Goal: Task Accomplishment & Management: Complete application form

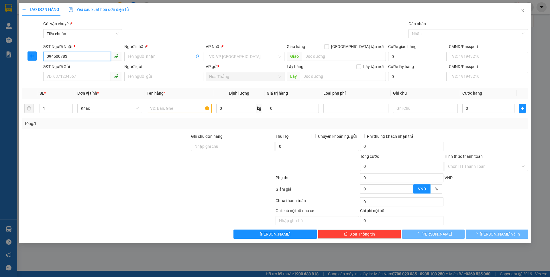
type input "0945007833"
click at [86, 68] on div "0945007833 - PHƯƠNG ANH" at bounding box center [83, 68] width 72 height 6
type input "PHƯƠNG ANH"
checkbox input "true"
type input "1806/45/20/10 [PERSON_NAME], tt. Nhà Bè, [GEOGRAPHIC_DATA], [GEOGRAPHIC_DATA]"
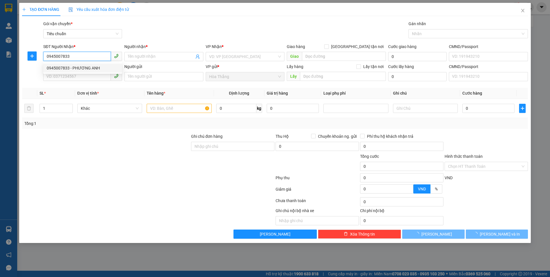
type input "110.000"
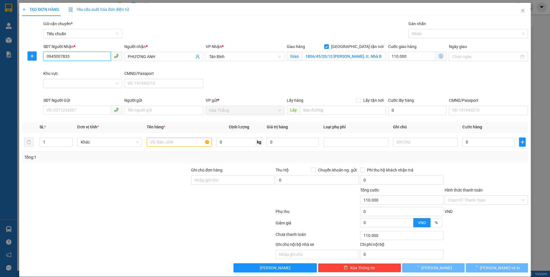
type input "160.000"
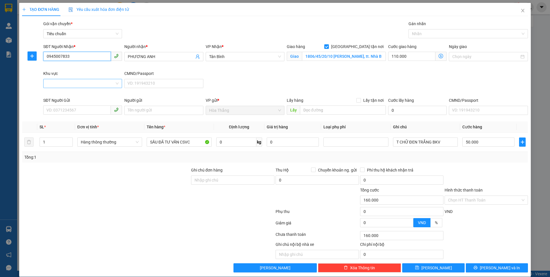
type input "0945007833"
click at [51, 83] on input "Khu vực" at bounding box center [81, 83] width 68 height 9
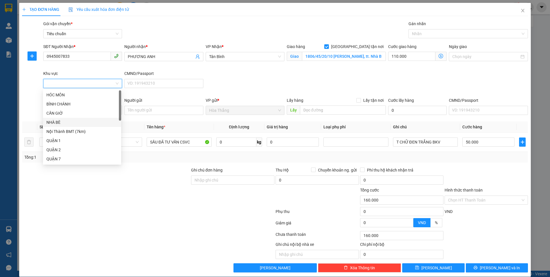
click at [66, 121] on div "NHÀ BÈ" at bounding box center [81, 122] width 71 height 6
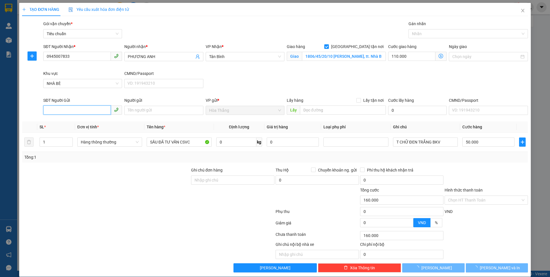
click at [79, 111] on input "SĐT Người Gửi" at bounding box center [77, 110] width 68 height 9
click at [78, 121] on div "0982862698 - THẦY NGỌC" at bounding box center [81, 122] width 71 height 6
type input "0982862698"
type input "THẦY [PERSON_NAME]"
type input "50.000"
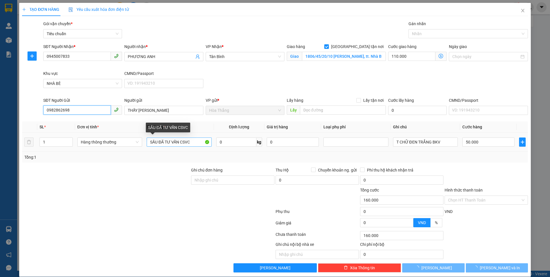
type input "50.000"
type input "0"
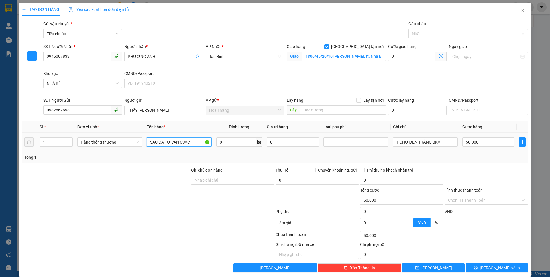
drag, startPoint x: 190, startPoint y: 141, endPoint x: 129, endPoint y: 134, distance: 61.4
click at [129, 134] on tr "1 Hàng thông thường SẦU ĐÃ TƯ VẤN CSVC 0 kg 0 T CHỮ ĐEN TRẮNG BKV 50.000" at bounding box center [275, 142] width 506 height 19
type input "cây đàn"
click at [159, 177] on div at bounding box center [105, 177] width 169 height 20
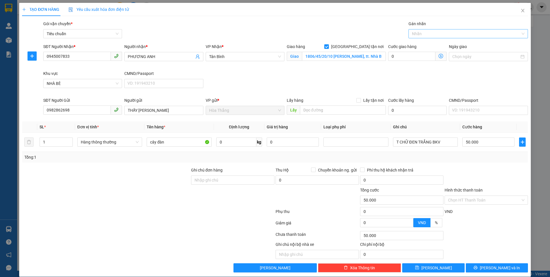
click at [431, 36] on div at bounding box center [465, 33] width 111 height 7
click at [422, 59] on div "Giao Dọc Đường" at bounding box center [464, 63] width 118 height 9
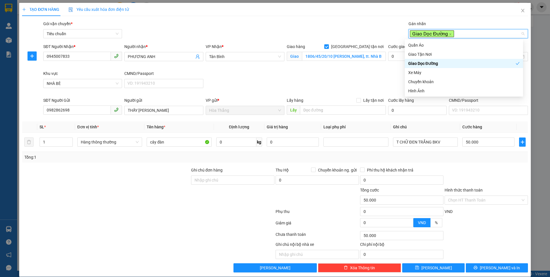
click at [354, 76] on div "SĐT Người Nhận * 0945007833 Người nhận * PHƯƠNG ANH VP Nhận * Tân Bình Giao hàn…" at bounding box center [285, 71] width 487 height 54
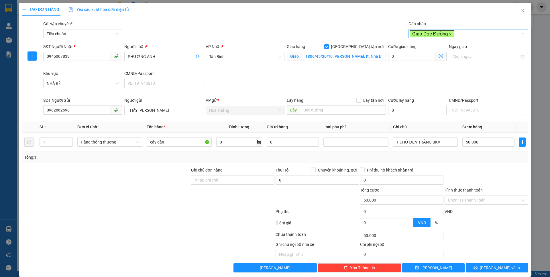
click at [449, 35] on icon "close" at bounding box center [450, 34] width 3 height 3
click at [428, 33] on div at bounding box center [465, 33] width 111 height 7
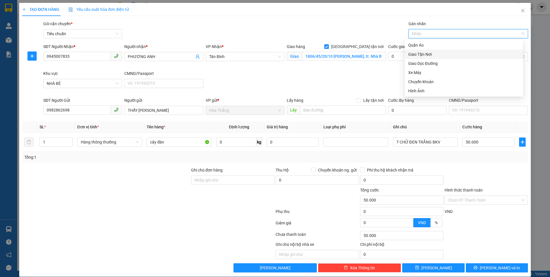
click at [425, 55] on div "Giao Tận Nơi" at bounding box center [463, 54] width 111 height 6
click at [465, 162] on div "Tổng: 1" at bounding box center [275, 157] width 506 height 11
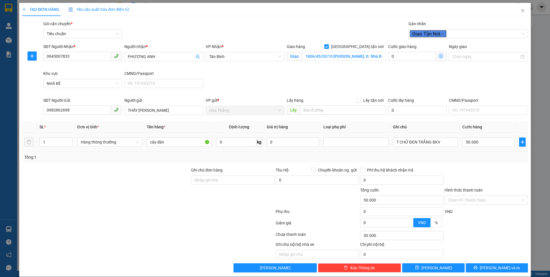
click at [243, 148] on td "0 kg" at bounding box center [239, 142] width 50 height 19
click at [237, 142] on input "0" at bounding box center [236, 142] width 40 height 9
type input "3"
click at [156, 171] on div at bounding box center [105, 177] width 169 height 20
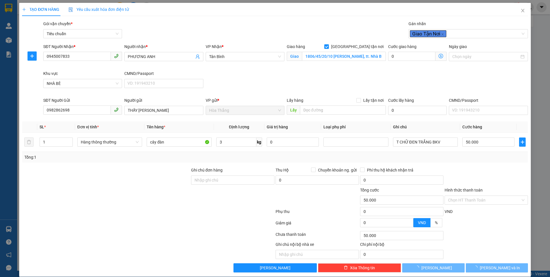
type input "30.000"
click at [492, 167] on div at bounding box center [486, 177] width 84 height 20
click at [438, 57] on icon "dollar-circle" at bounding box center [440, 56] width 5 height 5
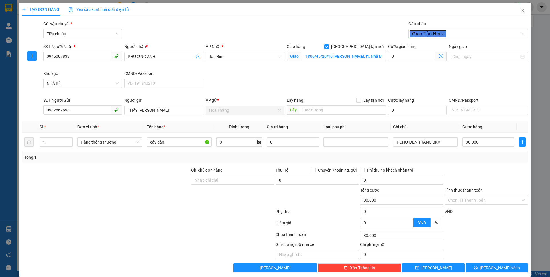
type input "120.000"
type input "90.000"
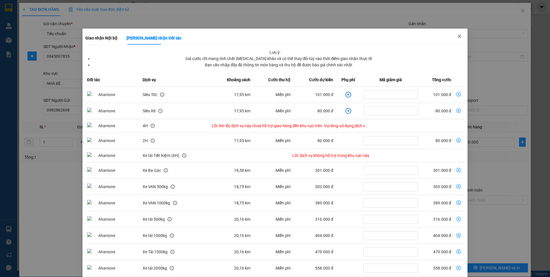
click at [457, 37] on icon "close" at bounding box center [459, 36] width 5 height 5
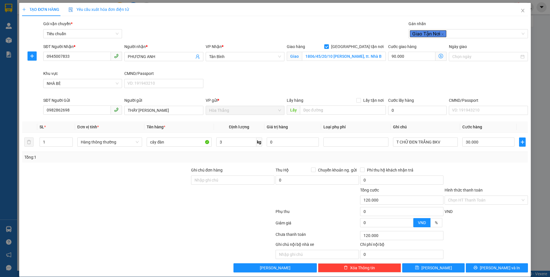
click at [438, 55] on icon "dollar-circle" at bounding box center [440, 56] width 5 height 5
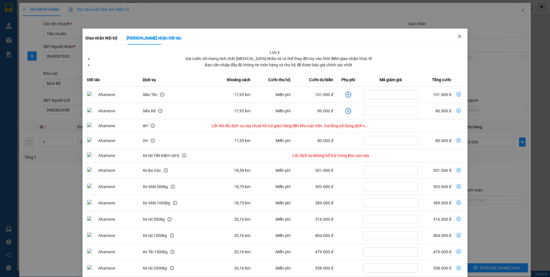
click at [457, 38] on icon "close" at bounding box center [459, 36] width 5 height 5
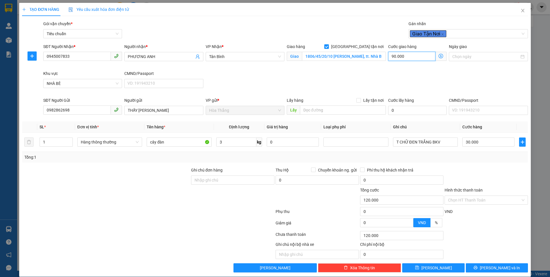
click at [416, 54] on input "90.000" at bounding box center [411, 56] width 47 height 9
type input "30.001"
type input "1"
type input "30.010"
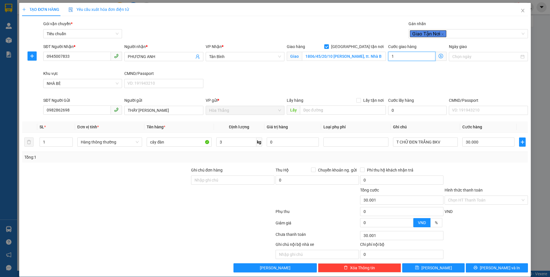
type input "30.010"
type input "10"
type input "30.100"
type input "100"
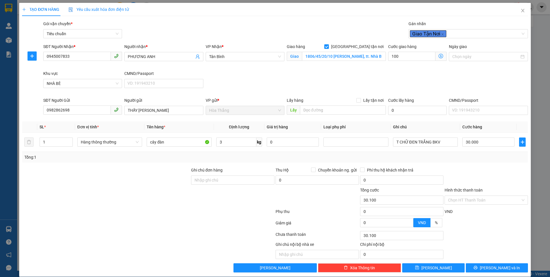
type input "130.000"
type input "100.000"
click at [368, 80] on div "SĐT Người Nhận * 0945007833 Người nhận * PHƯƠNG ANH VP Nhận * Tân Bình Giao hàn…" at bounding box center [285, 71] width 487 height 54
click at [482, 142] on input "30.000" at bounding box center [488, 142] width 52 height 9
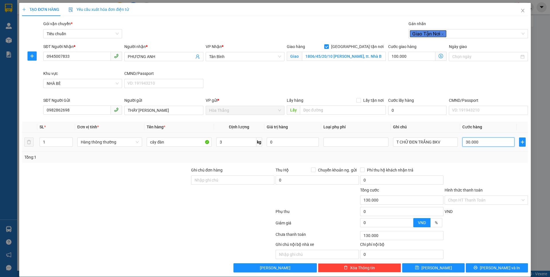
type input "100.005"
type input "5"
type input "100.050"
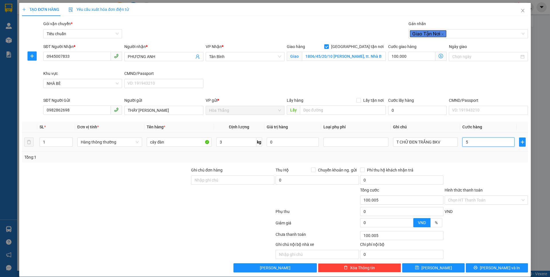
type input "50"
type input "100.005"
type input "5"
drag, startPoint x: 470, startPoint y: 139, endPoint x: 455, endPoint y: 139, distance: 14.9
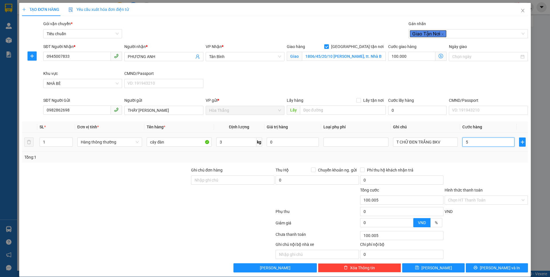
click at [455, 139] on tr "1 Hàng thông thường cây đàn 3 kg 0 T CHỮ ĐEN TRẮNG BKV 5" at bounding box center [275, 142] width 506 height 19
type input "100.006"
type input "6"
type input "100.060"
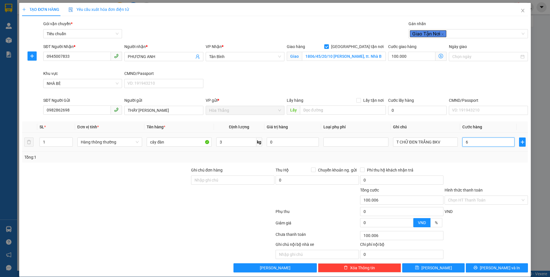
type input "100.060"
type input "60"
type input "160.000"
type input "60.000"
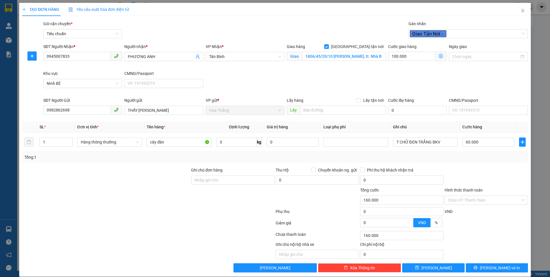
click at [480, 164] on div "Transit Pickup Surcharge Ids Transit Deliver Surcharge Ids Transit Deliver Surc…" at bounding box center [275, 147] width 506 height 252
click at [457, 200] on input "Hình thức thanh toán" at bounding box center [484, 200] width 72 height 9
click at [464, 212] on div "Tại văn phòng" at bounding box center [482, 212] width 76 height 6
type input "0"
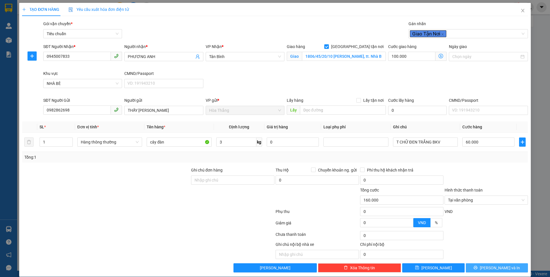
click at [492, 270] on span "[PERSON_NAME] và In" at bounding box center [500, 268] width 40 height 6
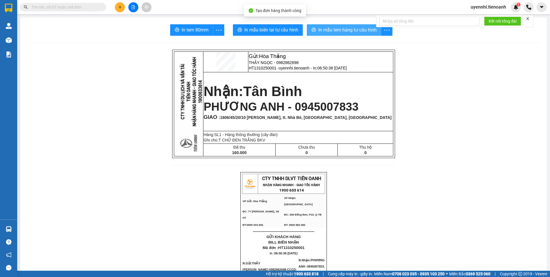
click at [325, 28] on span "In mẫu tem hàng tự cấu hình" at bounding box center [347, 29] width 58 height 7
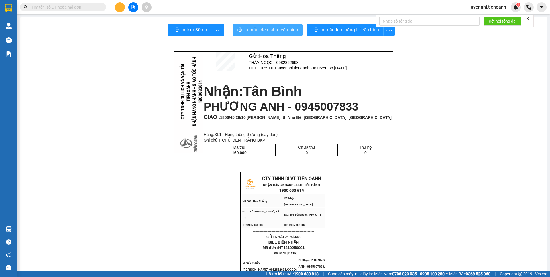
click at [273, 29] on span "In mẫu biên lai tự cấu hình" at bounding box center [271, 29] width 54 height 7
